Goal: Information Seeking & Learning: Learn about a topic

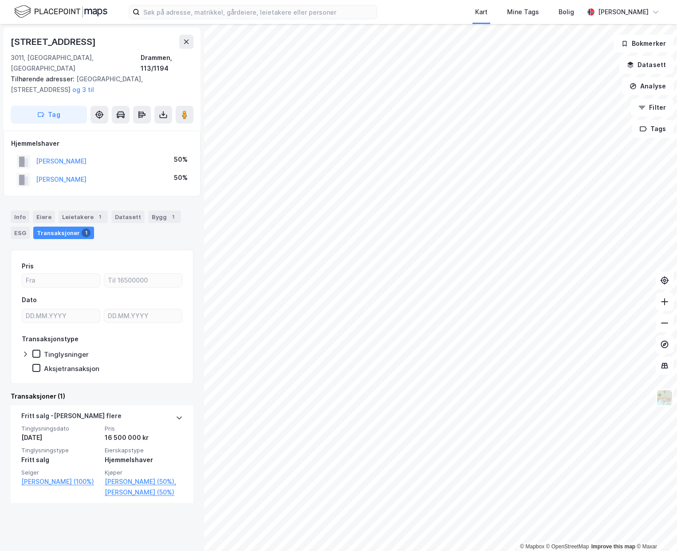
click at [359, 550] on html "Kart Mine Tags Bolig Kristian Ruud-Nesheim © Mapbox © OpenStreetMap Improve thi…" at bounding box center [338, 275] width 677 height 551
click at [458, 550] on html "Kart Mine Tags Bolig Kristian Ruud-Nesheim © Mapbox © OpenStreetMap Improve thi…" at bounding box center [338, 275] width 677 height 551
